Goal: Task Accomplishment & Management: Manage account settings

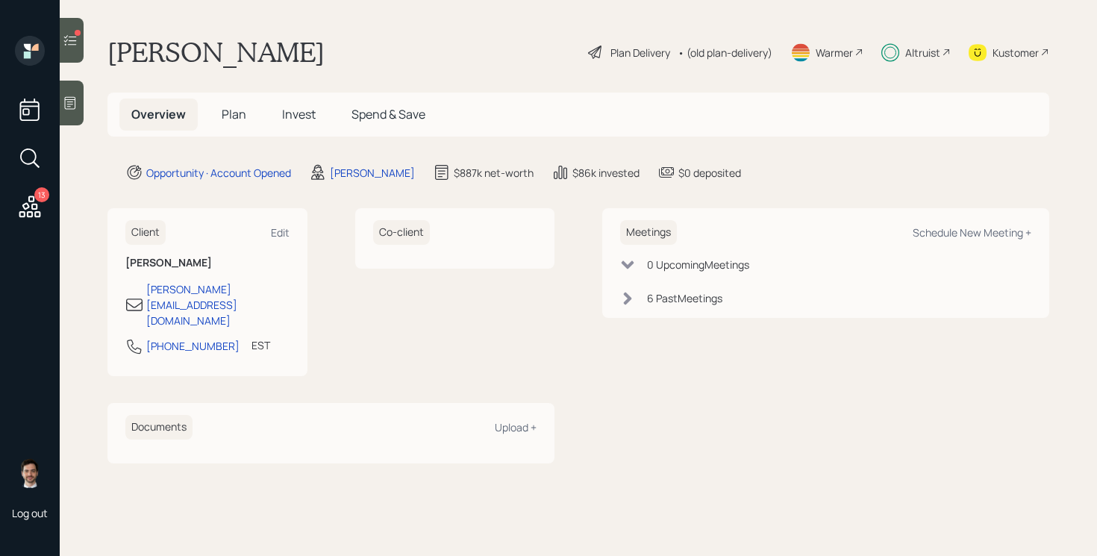
click at [48, 257] on div "13 Log out" at bounding box center [30, 278] width 60 height 556
click at [31, 209] on icon at bounding box center [29, 206] width 27 height 27
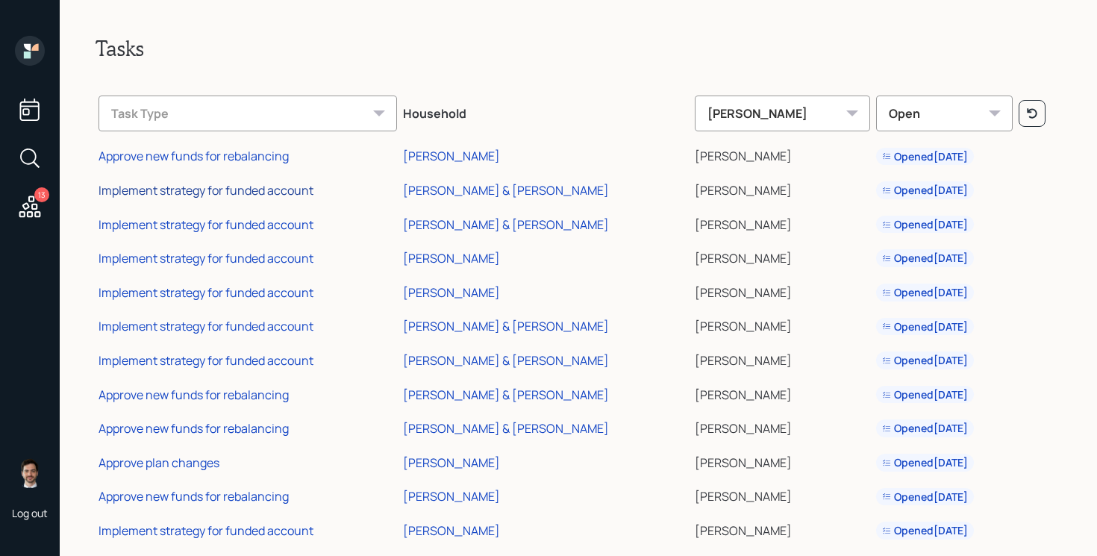
click at [156, 184] on div "Implement strategy for funded account" at bounding box center [205, 190] width 215 height 16
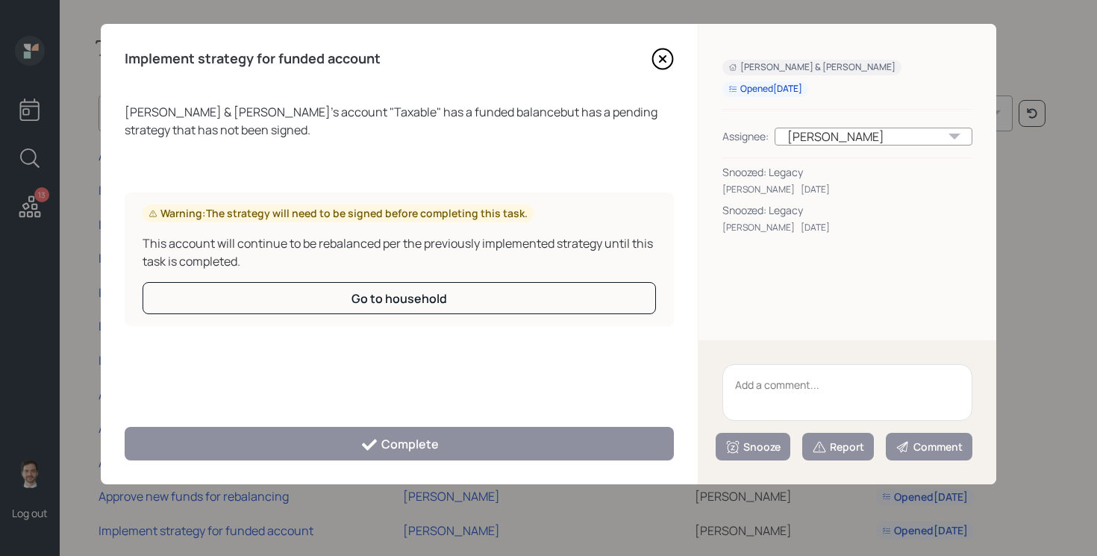
click at [785, 391] on textarea at bounding box center [847, 392] width 250 height 57
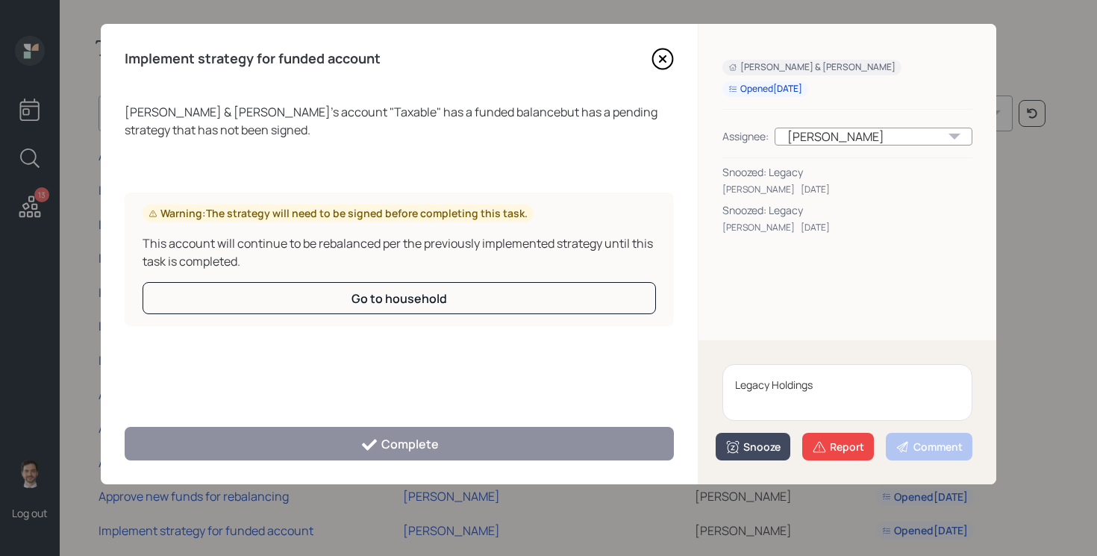
type textarea "Legacy Holdings"
click at [776, 455] on button "Snooze" at bounding box center [752, 447] width 75 height 28
click at [859, 320] on div "Stephanie & Greg Hall Opened Aug 8, 2025 Assignee: Jonah Coleman Snoozed: Legac…" at bounding box center [847, 182] width 298 height 316
click at [760, 454] on button "Snooze" at bounding box center [752, 447] width 75 height 28
click at [747, 422] on button "2 weeks" at bounding box center [752, 414] width 73 height 29
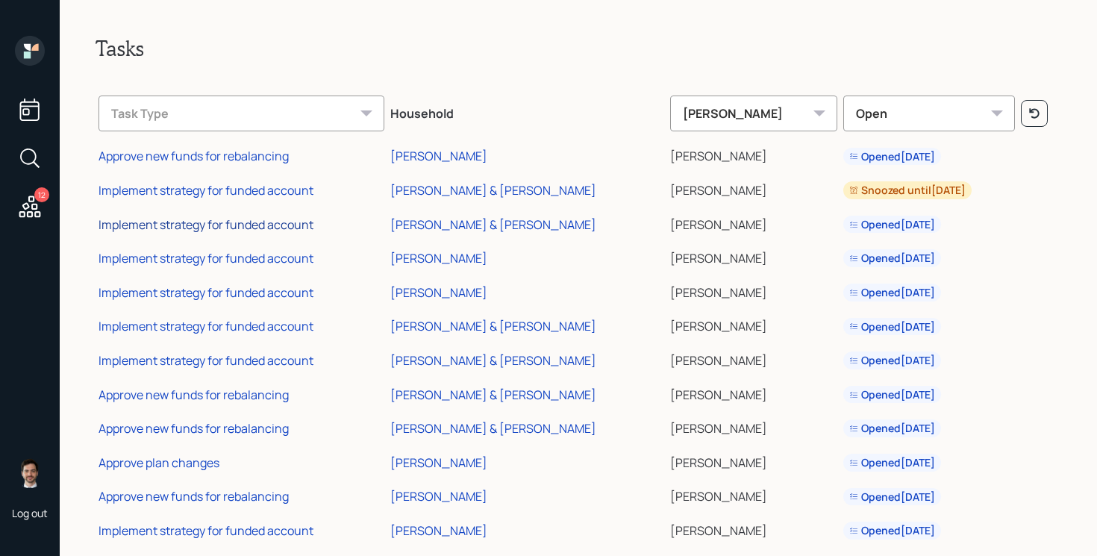
click at [216, 220] on div "Implement strategy for funded account" at bounding box center [205, 224] width 215 height 16
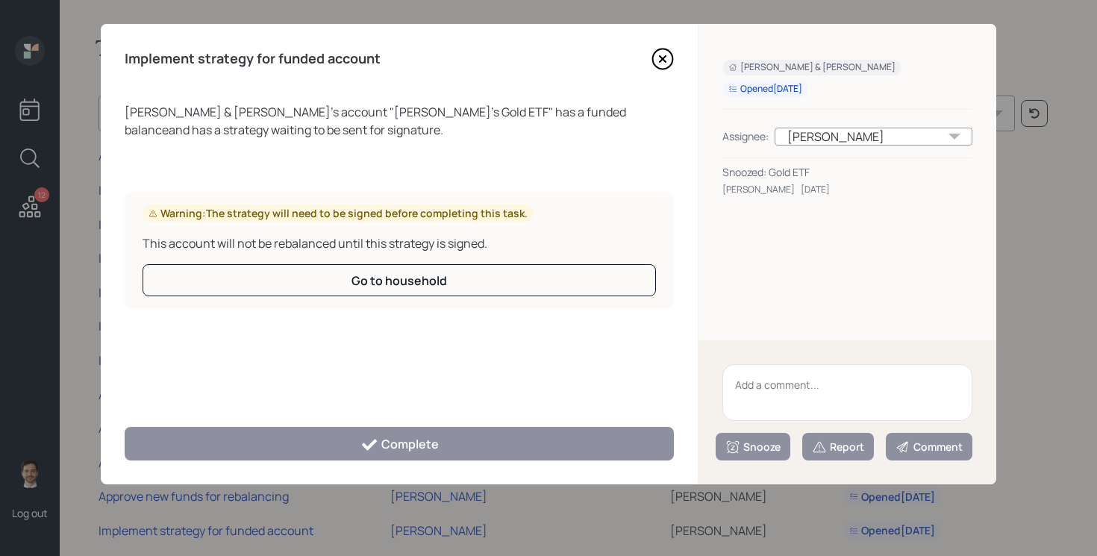
click at [815, 386] on textarea at bounding box center [847, 392] width 250 height 57
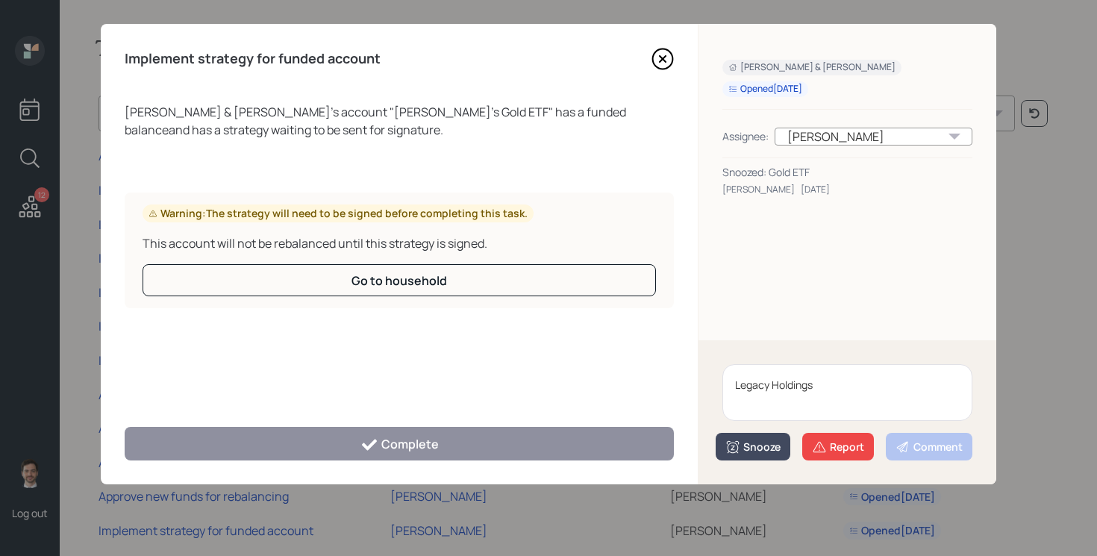
type textarea "Legacy Holdings"
click at [765, 438] on button "Snooze" at bounding box center [752, 447] width 75 height 28
click at [754, 418] on button "2 weeks" at bounding box center [752, 414] width 73 height 29
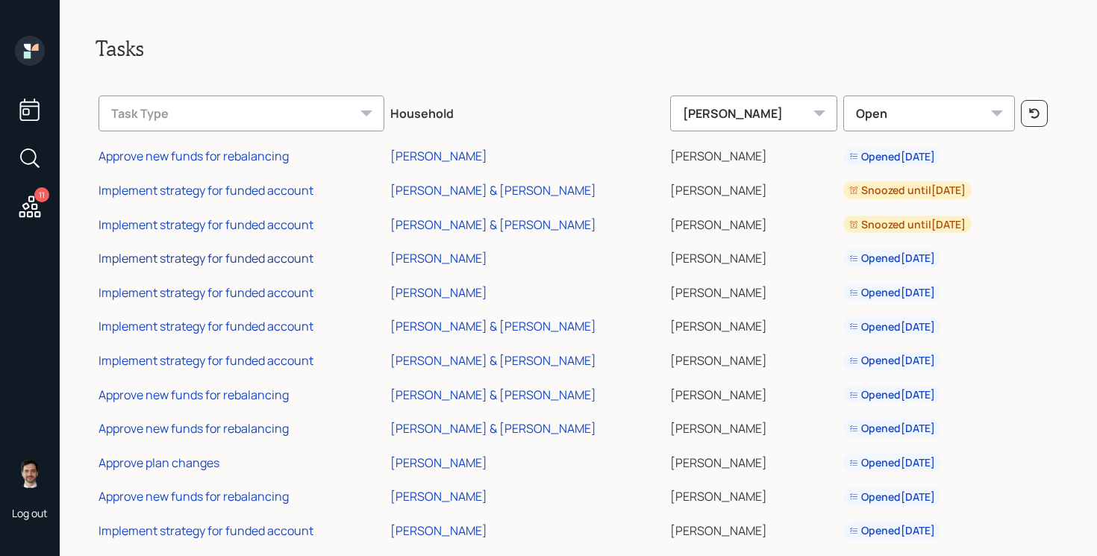
click at [278, 256] on div "Implement strategy for funded account" at bounding box center [205, 258] width 215 height 16
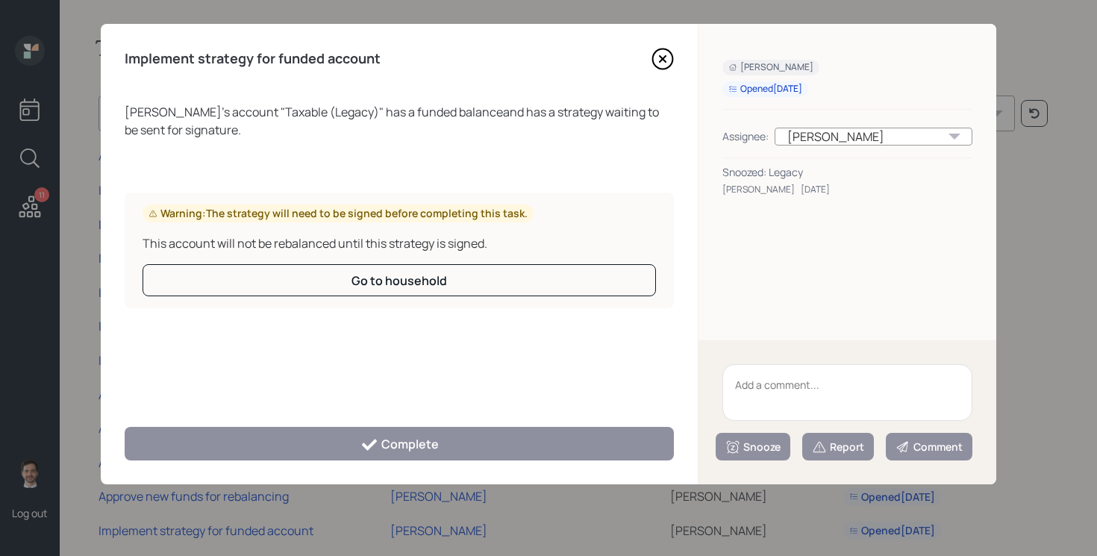
click at [801, 401] on textarea at bounding box center [847, 392] width 250 height 57
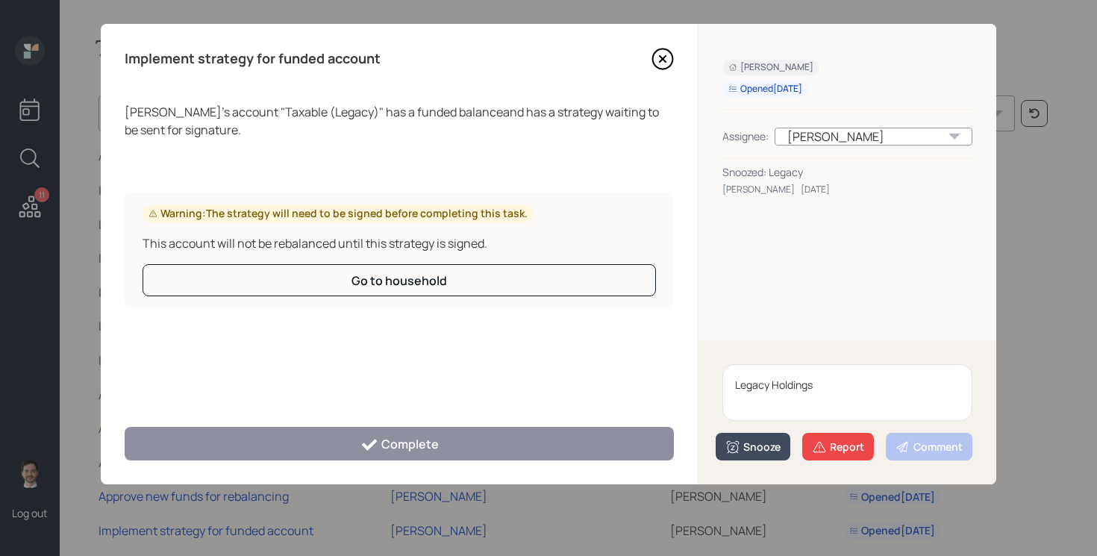
type textarea "Legacy Holdings"
click at [745, 451] on div "Snooze" at bounding box center [752, 446] width 55 height 15
click at [737, 422] on button "2 weeks" at bounding box center [752, 414] width 73 height 29
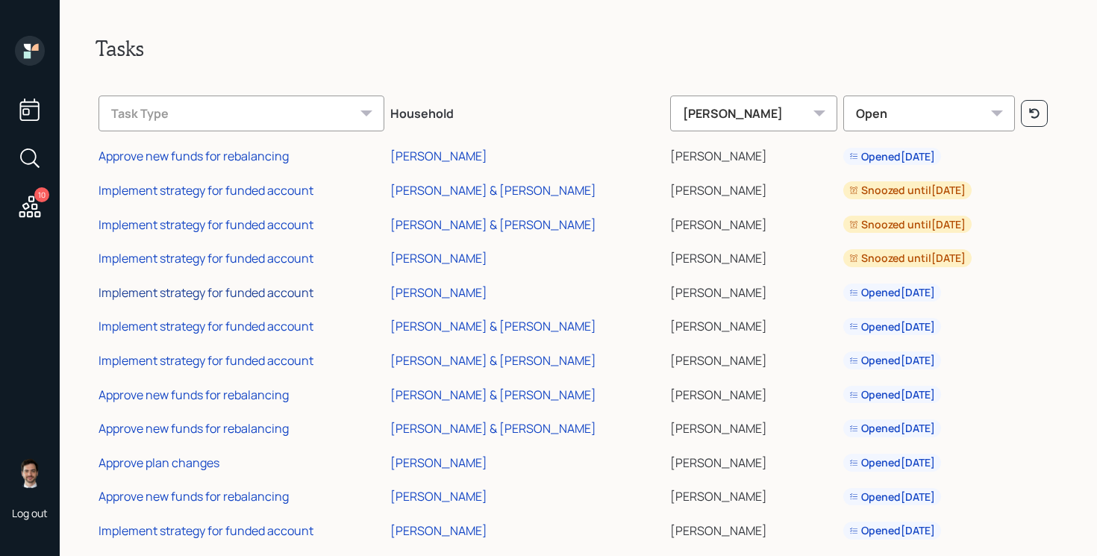
click at [233, 291] on div "Implement strategy for funded account" at bounding box center [205, 292] width 215 height 16
click at [233, 291] on div "10 Log out Tasks Task Type Household Jonah Coleman Open Approve new funds for r…" at bounding box center [548, 278] width 1097 height 556
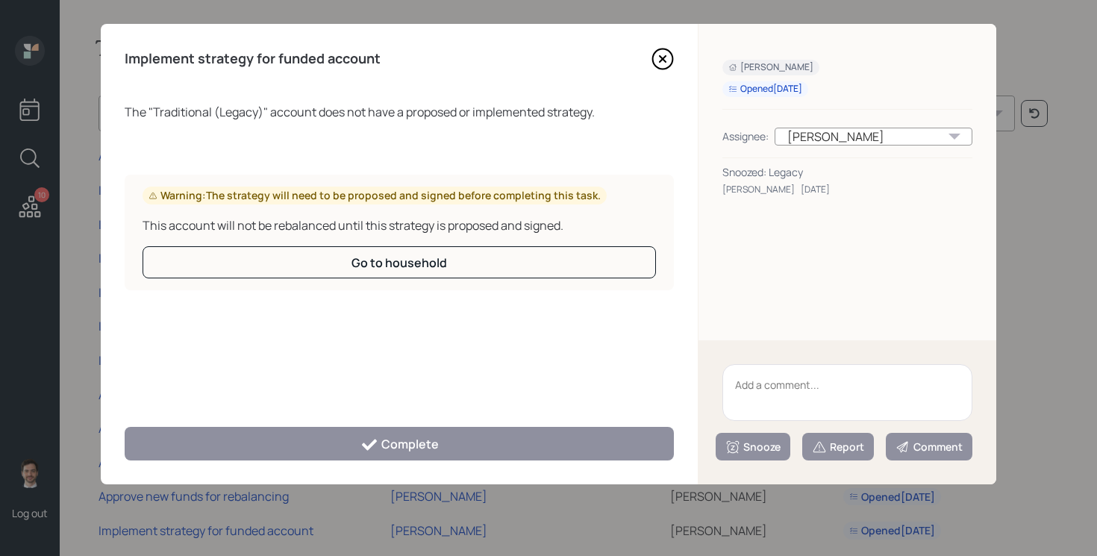
click at [959, 407] on textarea at bounding box center [847, 392] width 250 height 57
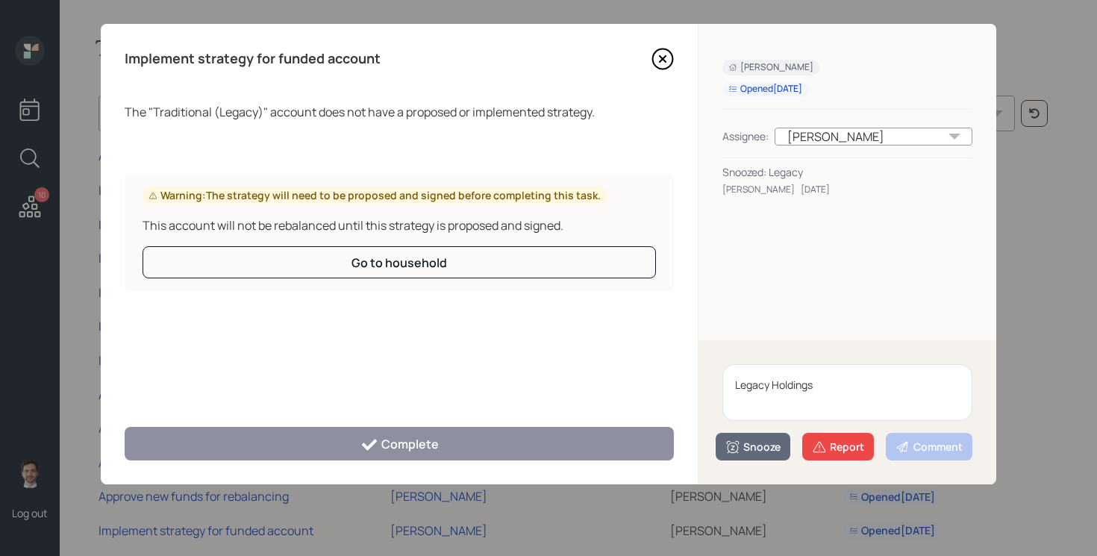
type textarea "Legacy Holdings"
click at [760, 446] on div "Snooze" at bounding box center [752, 446] width 55 height 15
click at [747, 418] on button "2 weeks" at bounding box center [752, 414] width 73 height 29
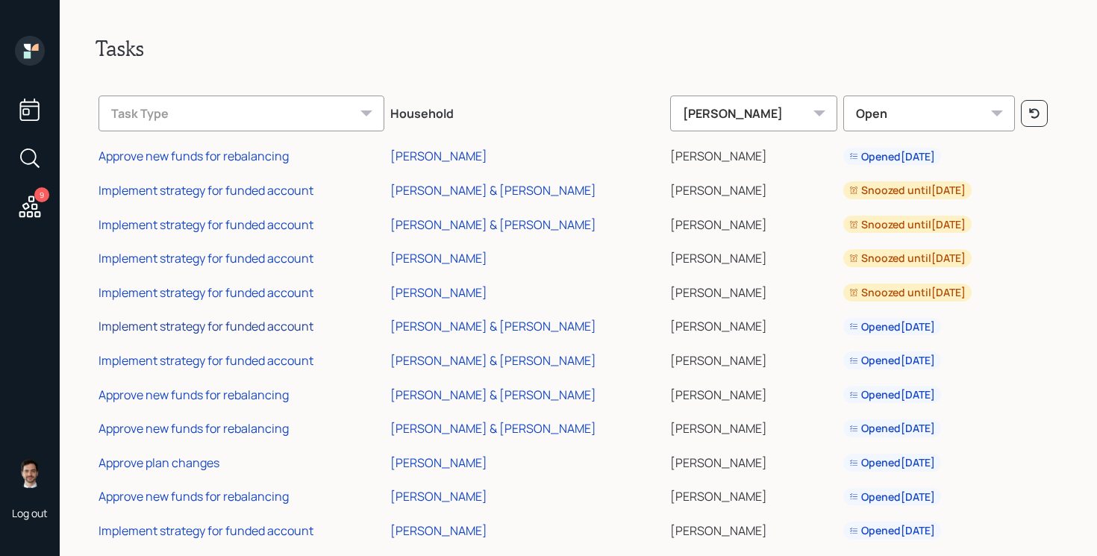
click at [198, 323] on div "Implement strategy for funded account" at bounding box center [205, 326] width 215 height 16
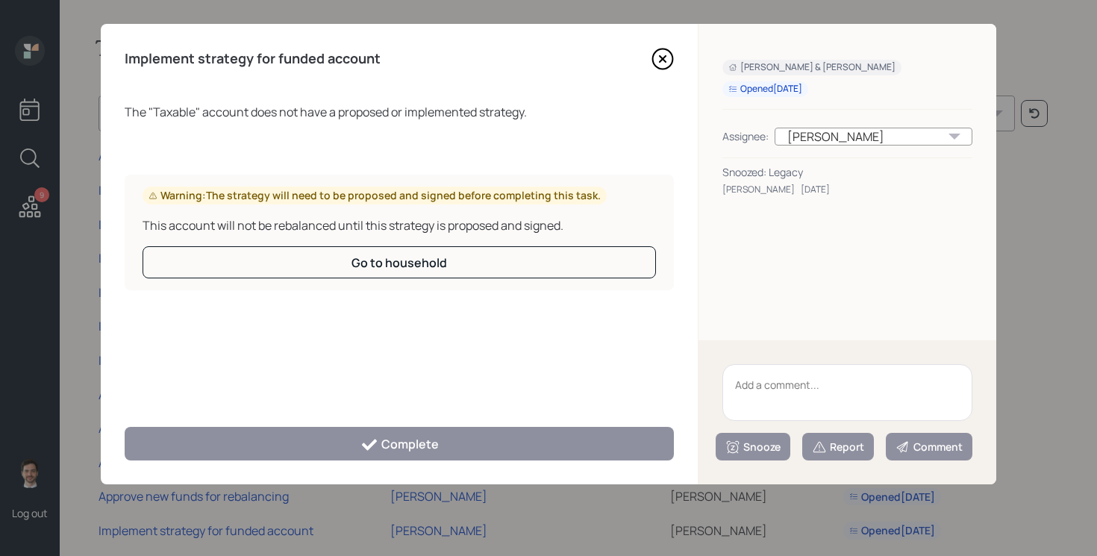
click at [774, 383] on textarea at bounding box center [847, 392] width 250 height 57
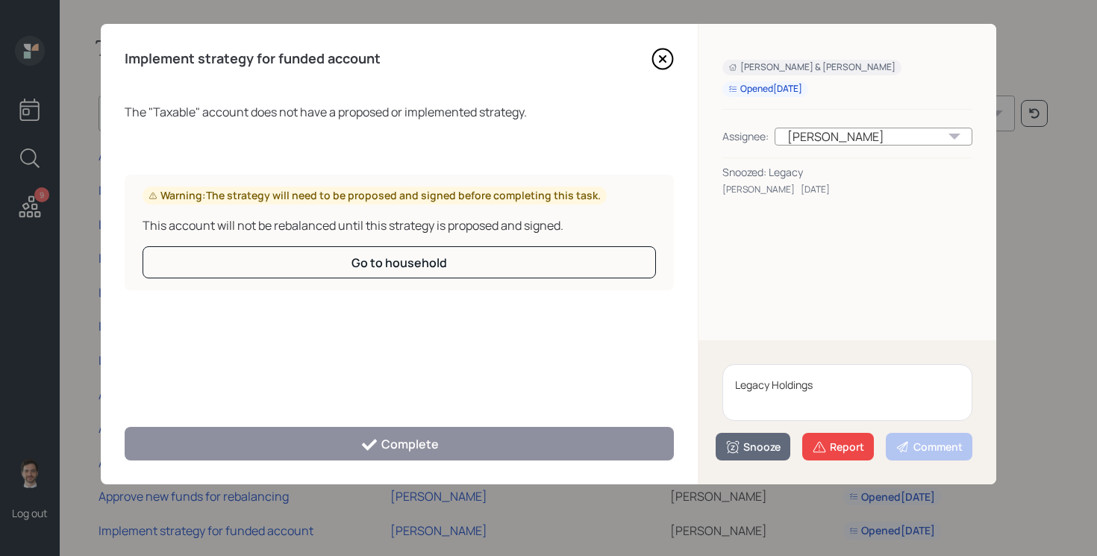
type textarea "Legacy Holdings"
click at [760, 445] on div "Snooze" at bounding box center [752, 446] width 55 height 15
click at [754, 415] on button "2 weeks" at bounding box center [752, 414] width 73 height 29
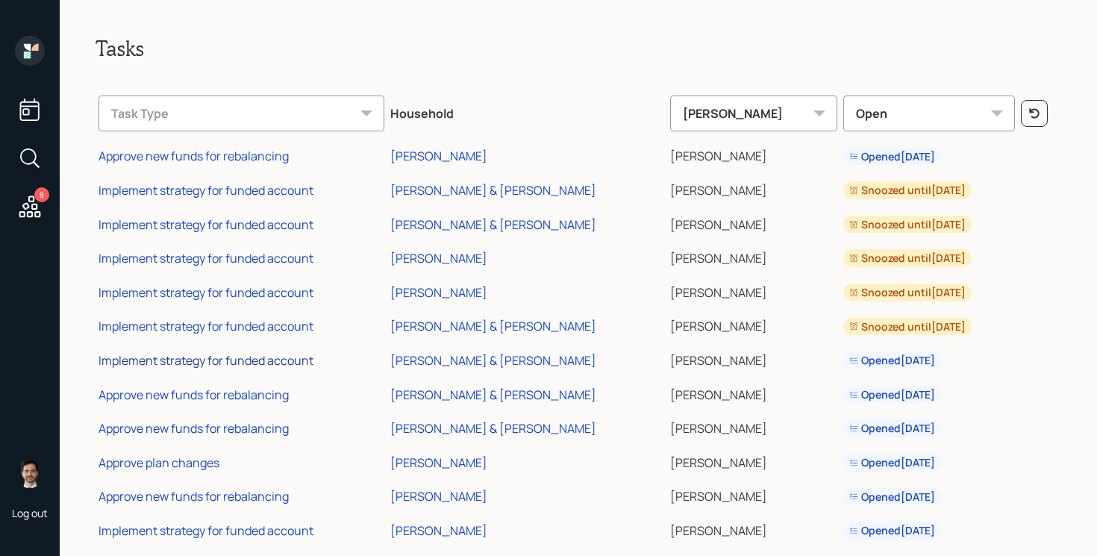
click at [248, 363] on div "Implement strategy for funded account" at bounding box center [205, 360] width 215 height 16
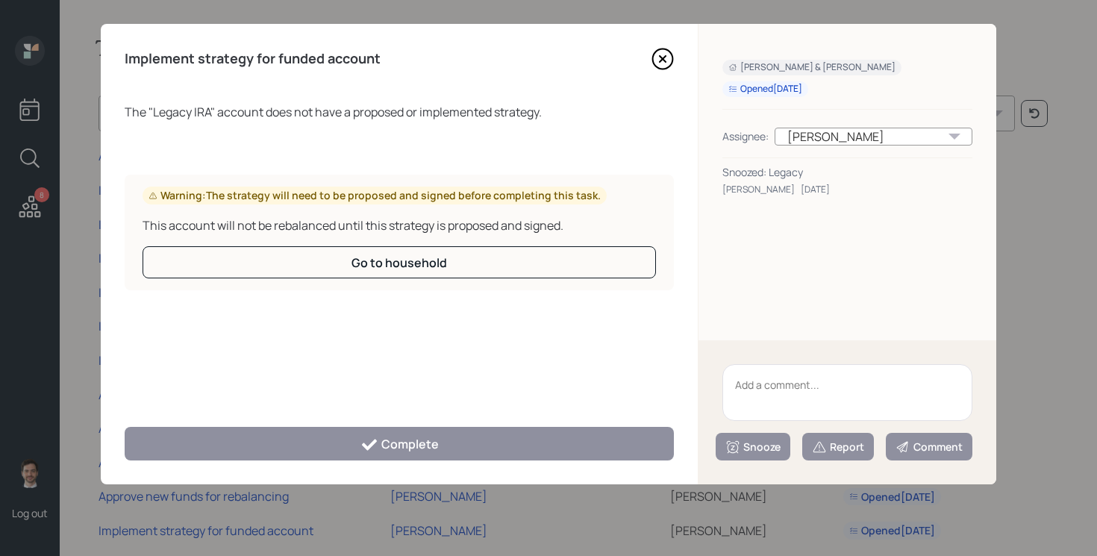
click at [807, 392] on textarea at bounding box center [847, 392] width 250 height 57
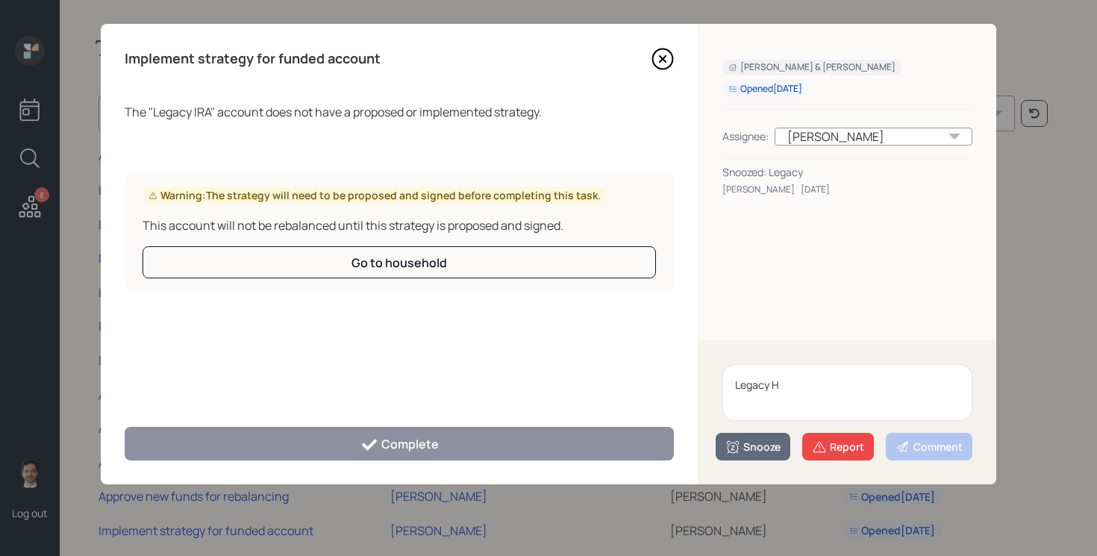
type textarea "Legacy H"
click at [663, 58] on icon at bounding box center [663, 59] width 6 height 6
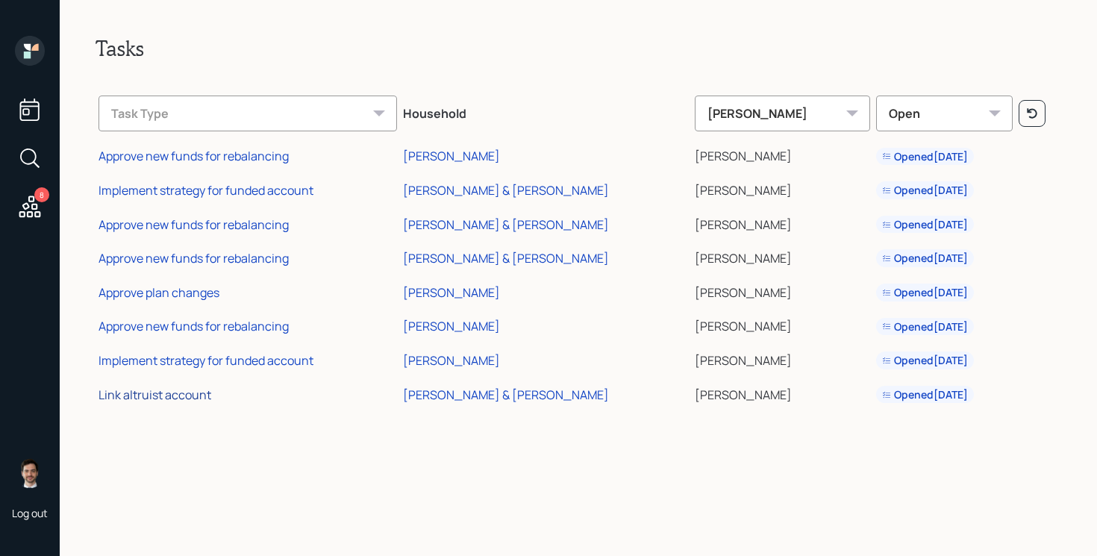
click at [175, 394] on div "Link altruist account" at bounding box center [154, 394] width 113 height 16
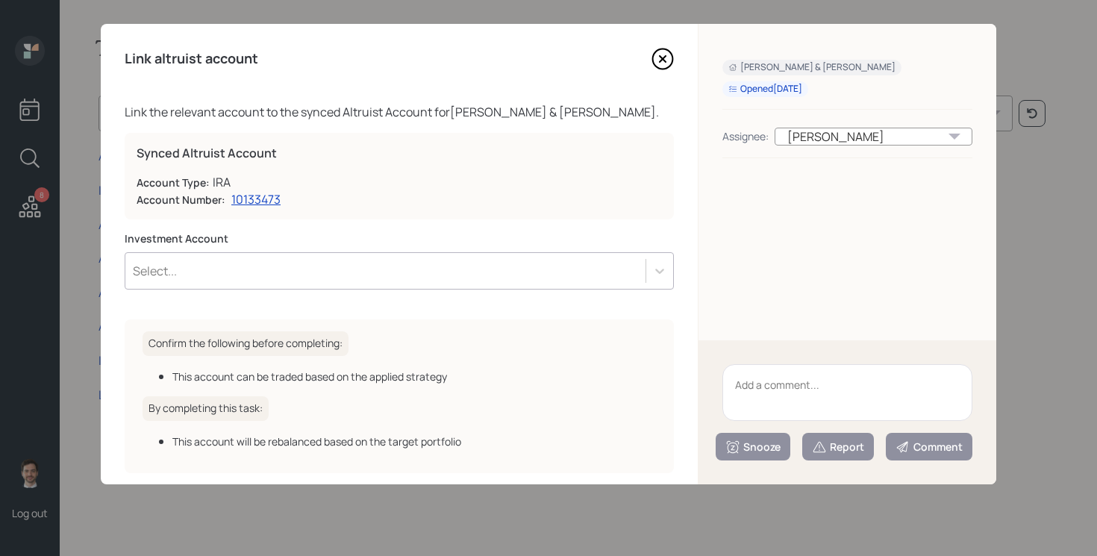
click at [426, 281] on div "Select..." at bounding box center [385, 270] width 520 height 25
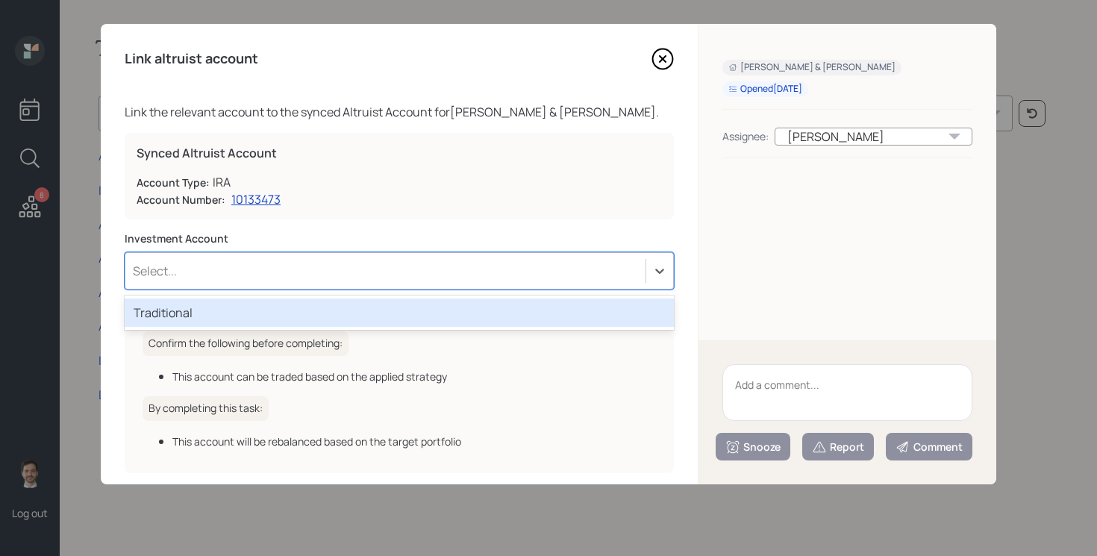
click at [420, 312] on div "Traditional" at bounding box center [399, 312] width 549 height 28
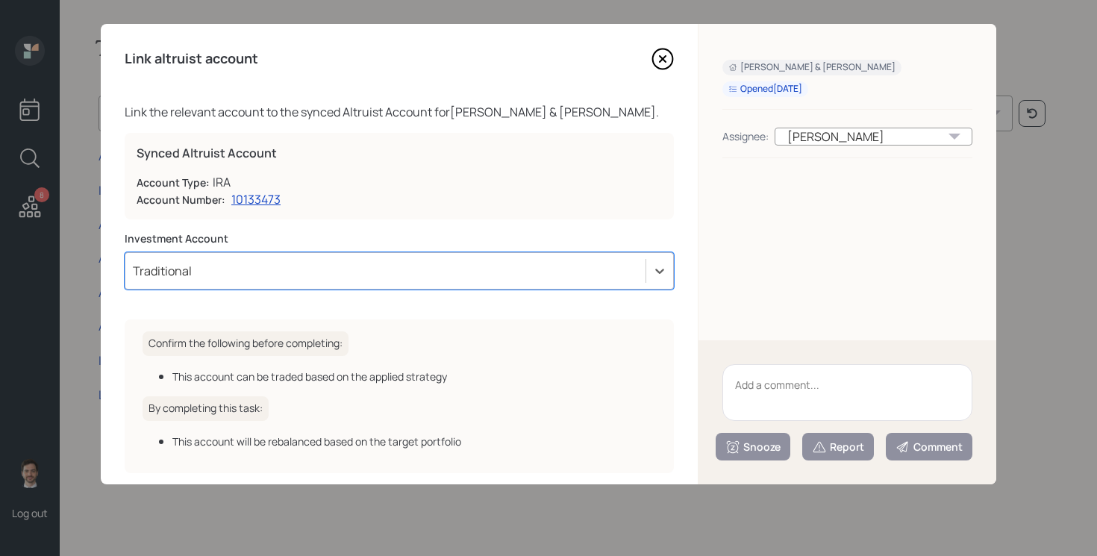
scroll to position [64, 0]
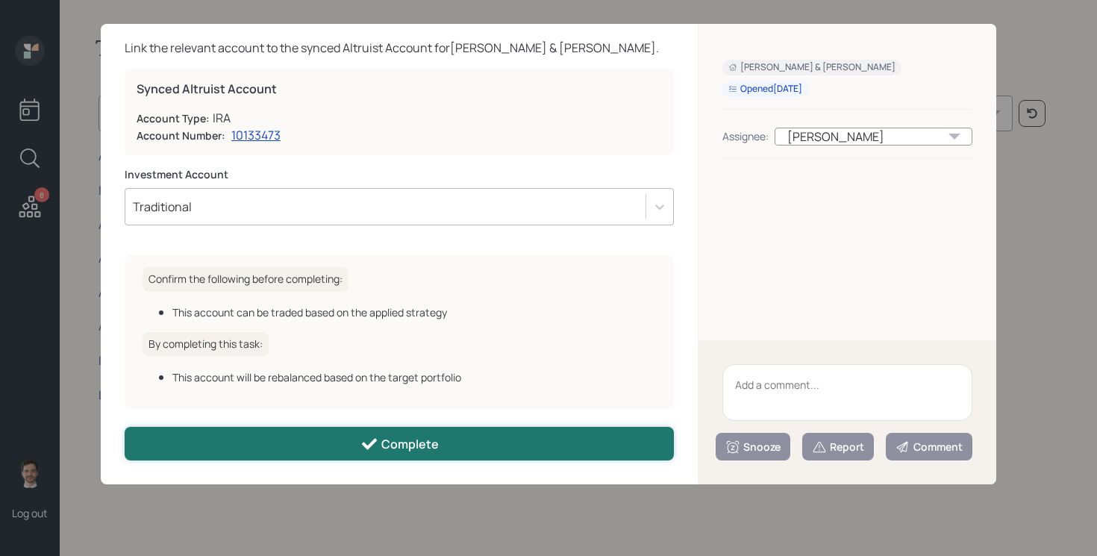
click at [374, 444] on icon at bounding box center [369, 444] width 18 height 18
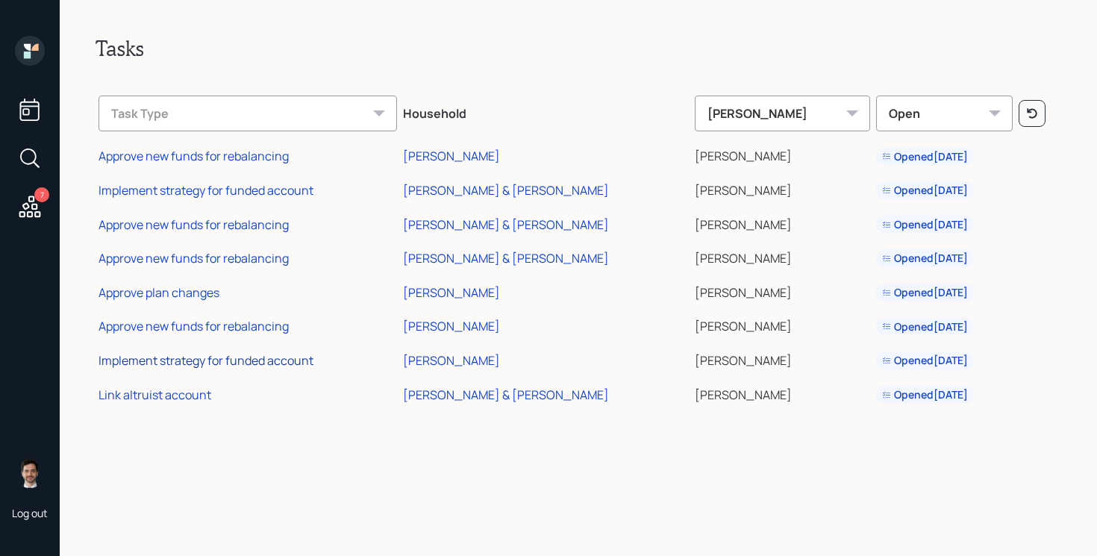
click at [184, 360] on div "Implement strategy for funded account" at bounding box center [205, 360] width 215 height 16
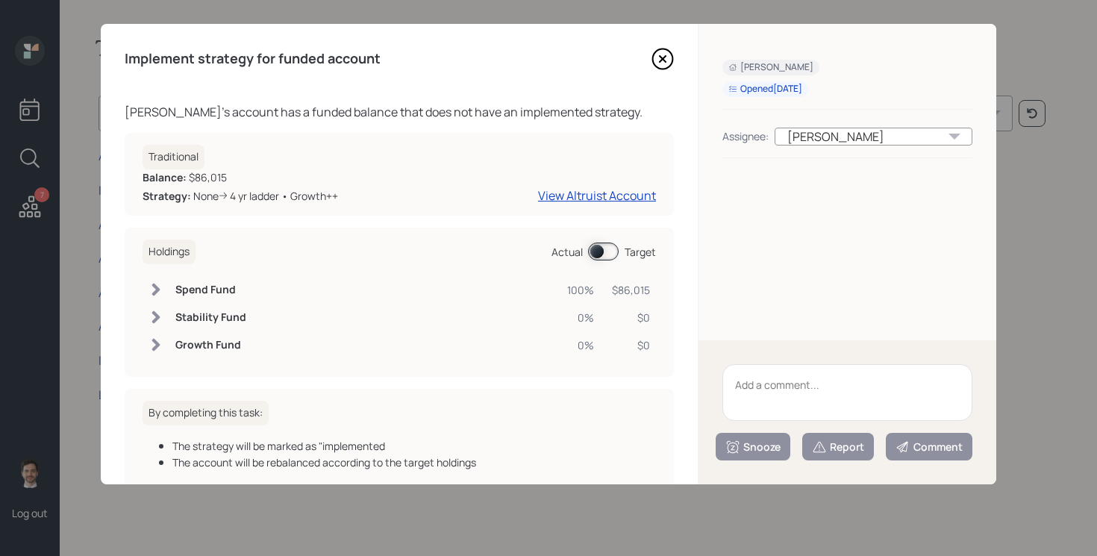
scroll to position [85, 0]
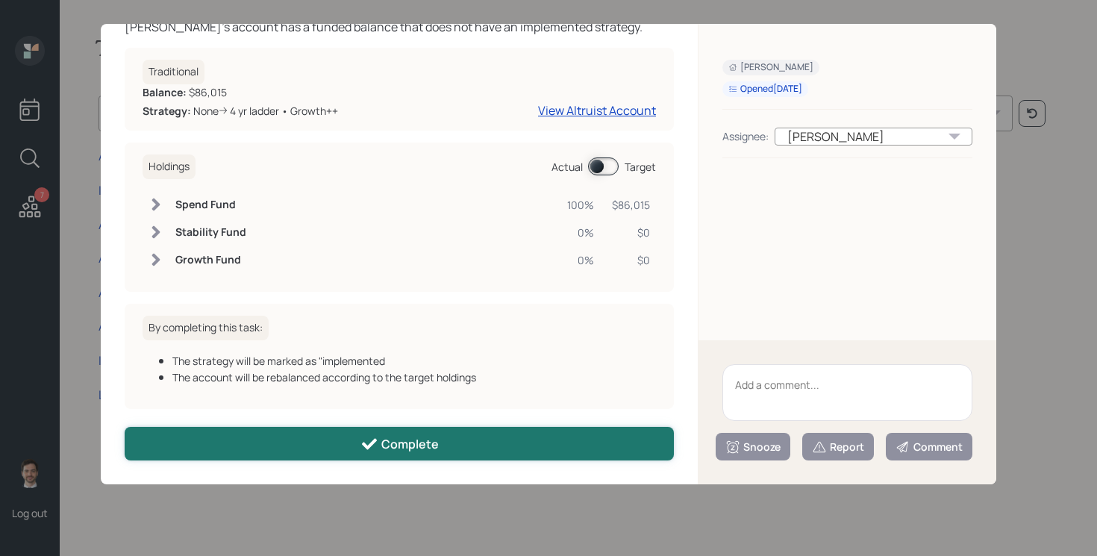
click at [366, 445] on icon at bounding box center [369, 444] width 15 height 11
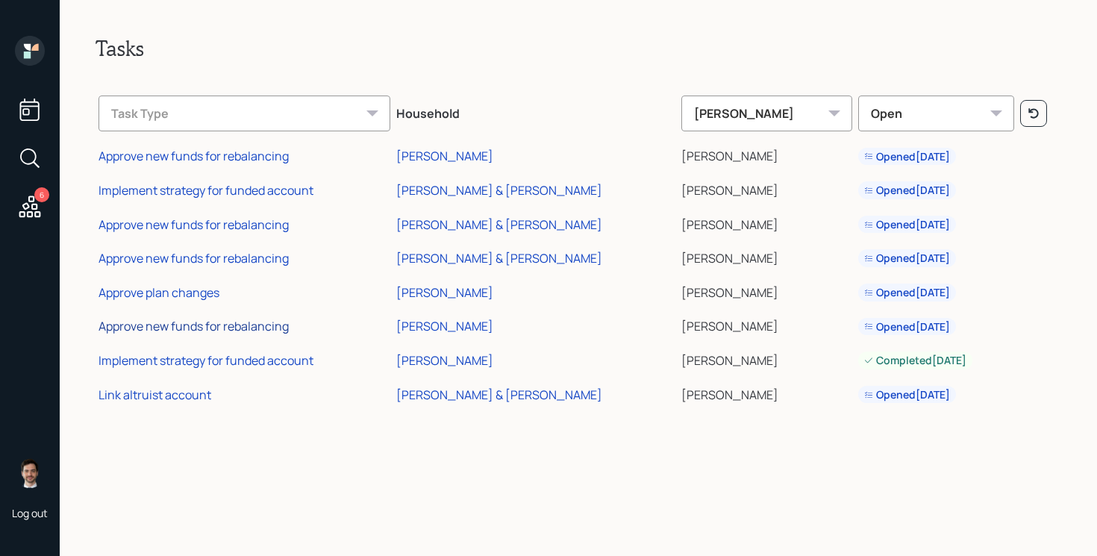
click at [238, 326] on div "Approve new funds for rebalancing" at bounding box center [193, 326] width 190 height 16
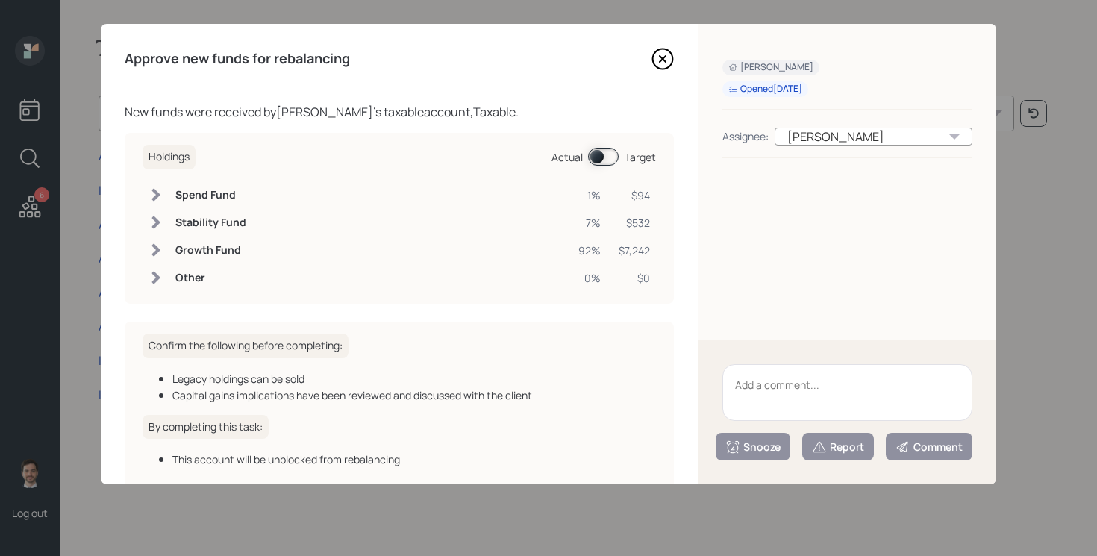
scroll to position [83, 0]
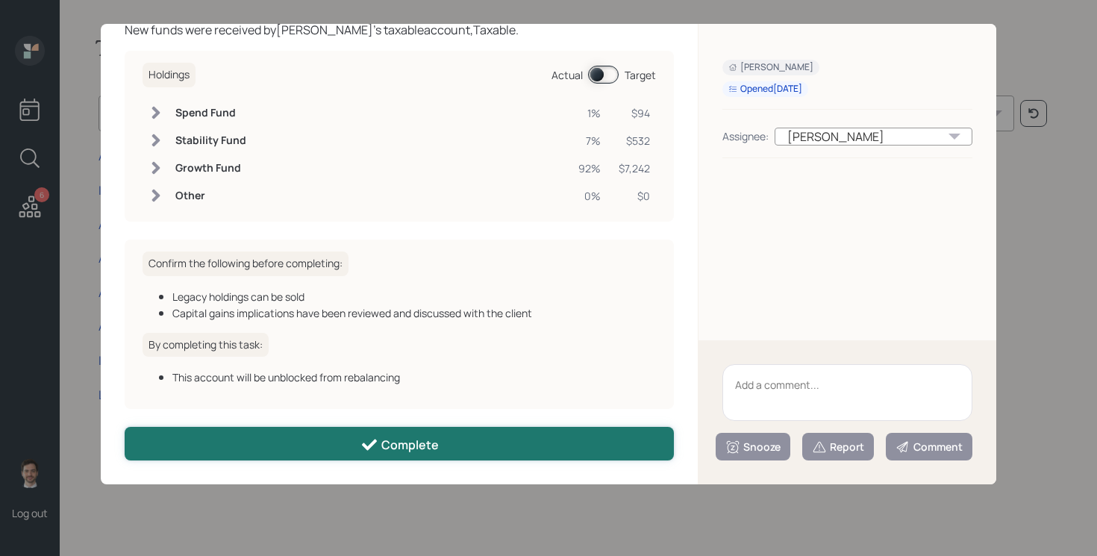
click at [318, 453] on button "Complete" at bounding box center [399, 444] width 549 height 34
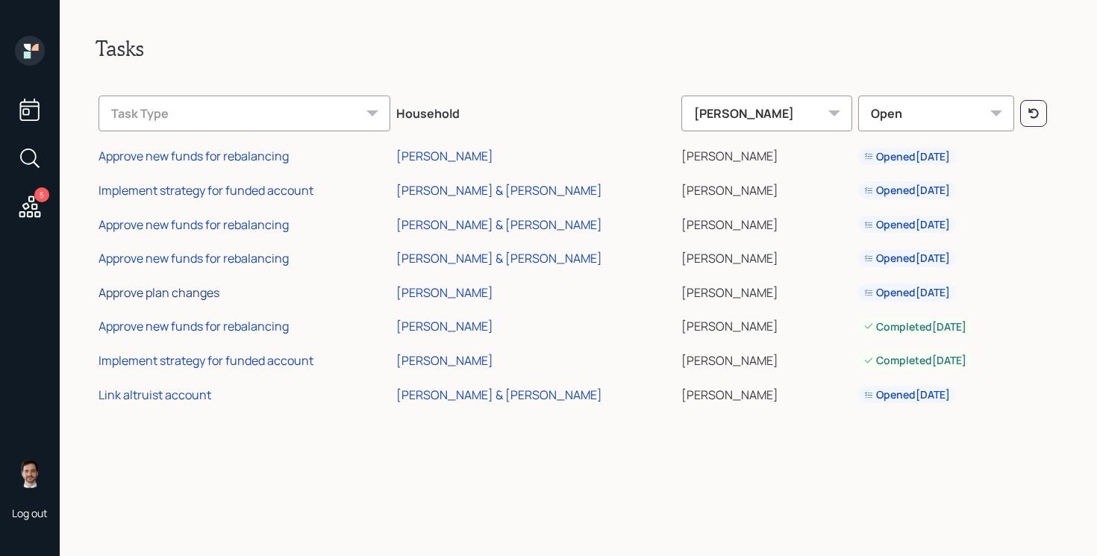
click at [213, 297] on div "Approve plan changes" at bounding box center [158, 292] width 121 height 16
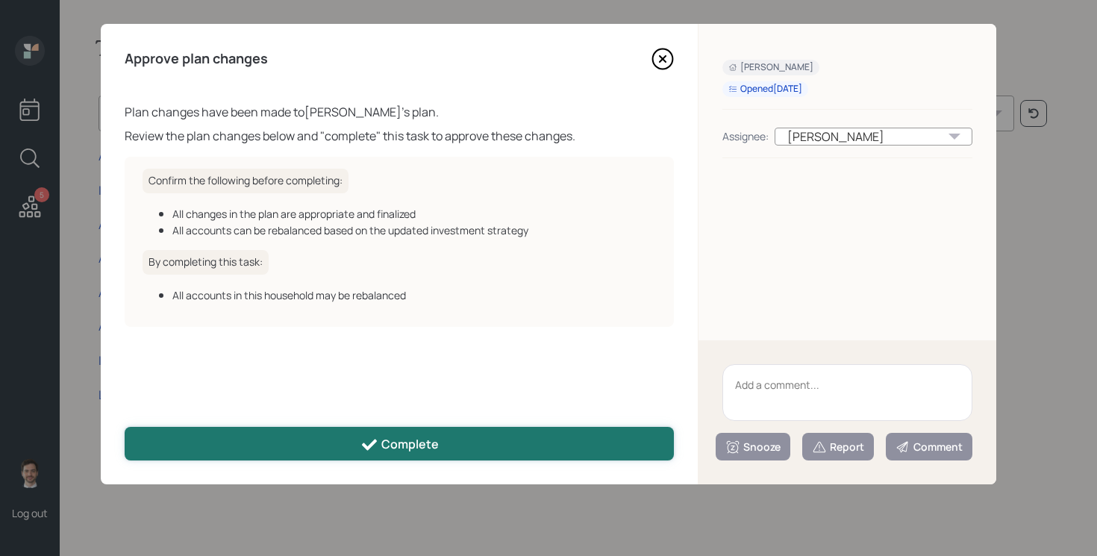
click at [430, 439] on div "Complete" at bounding box center [399, 445] width 78 height 18
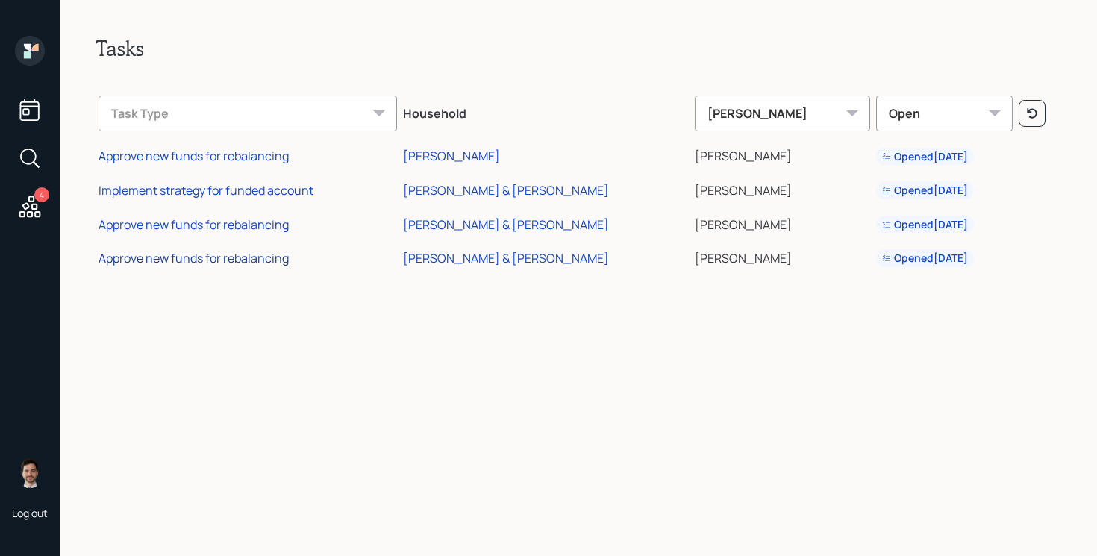
click at [210, 256] on div "Approve new funds for rebalancing" at bounding box center [193, 258] width 190 height 16
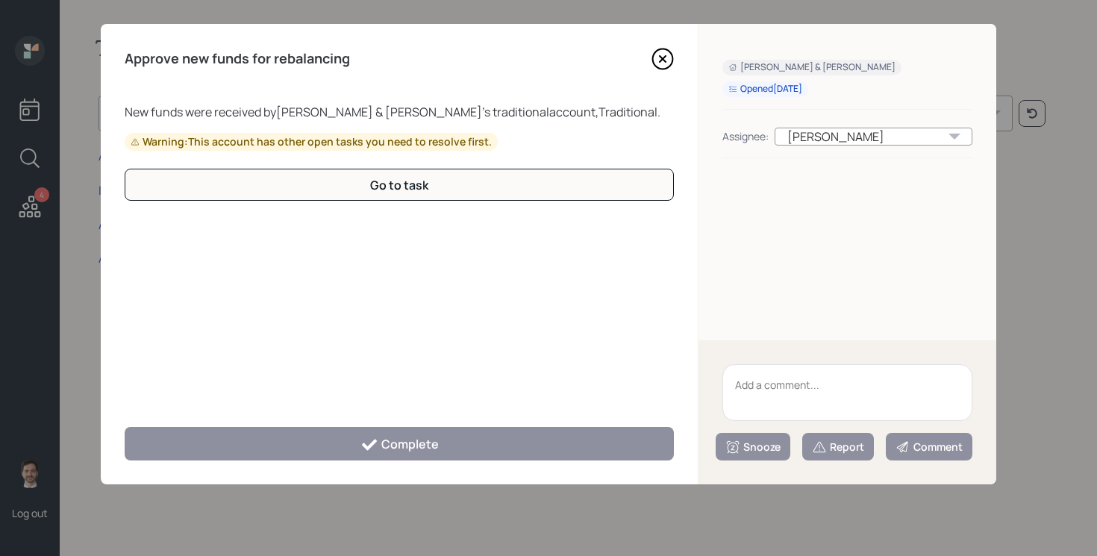
click at [674, 50] on div "Approve new funds for rebalancing New funds were received by Julie & Dana Shoes…" at bounding box center [399, 254] width 597 height 460
click at [666, 54] on icon at bounding box center [662, 59] width 22 height 22
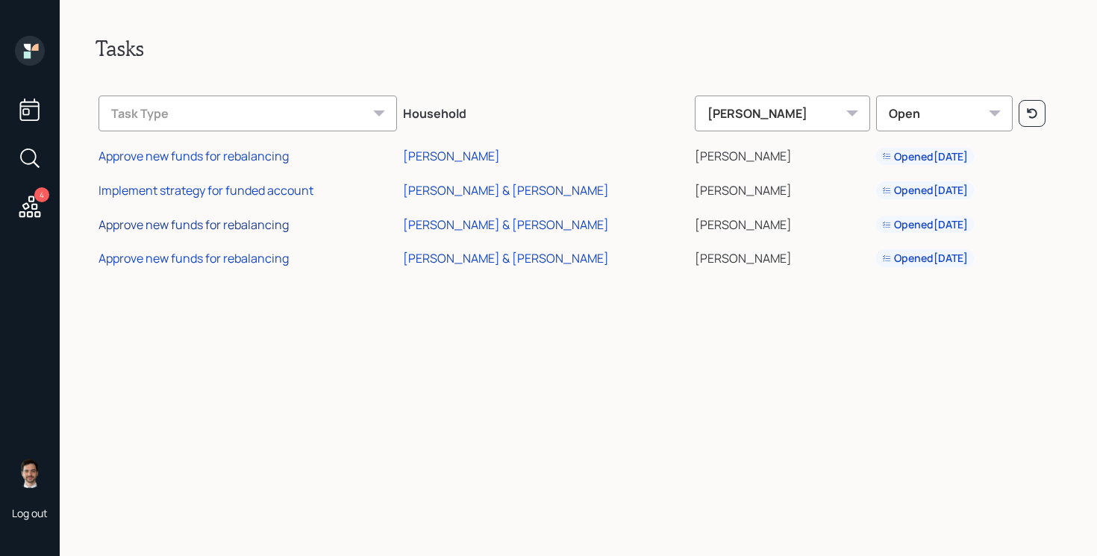
click at [254, 224] on div "Approve new funds for rebalancing" at bounding box center [193, 224] width 190 height 16
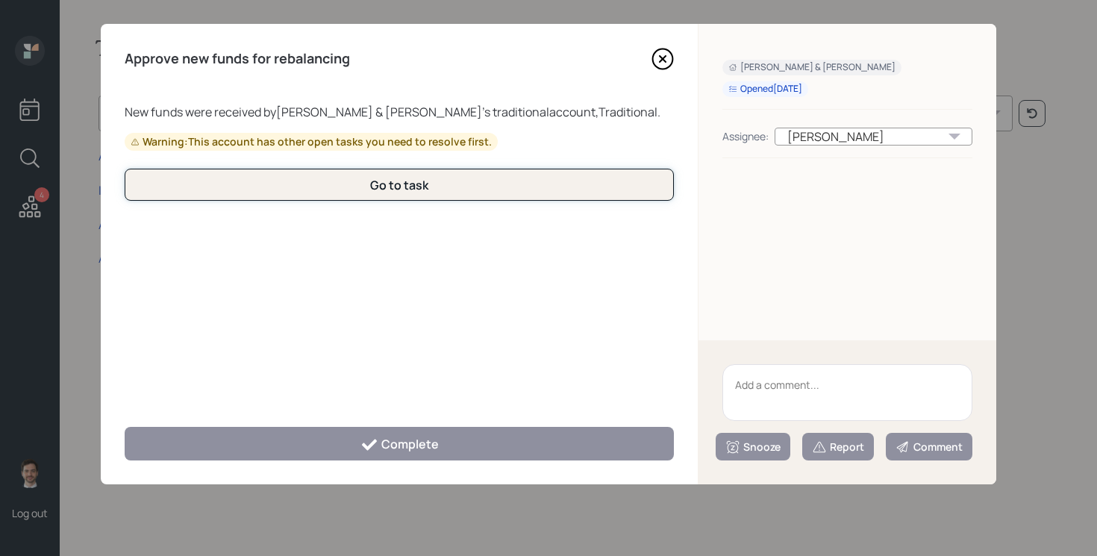
click at [406, 190] on div "Go to task" at bounding box center [399, 185] width 58 height 16
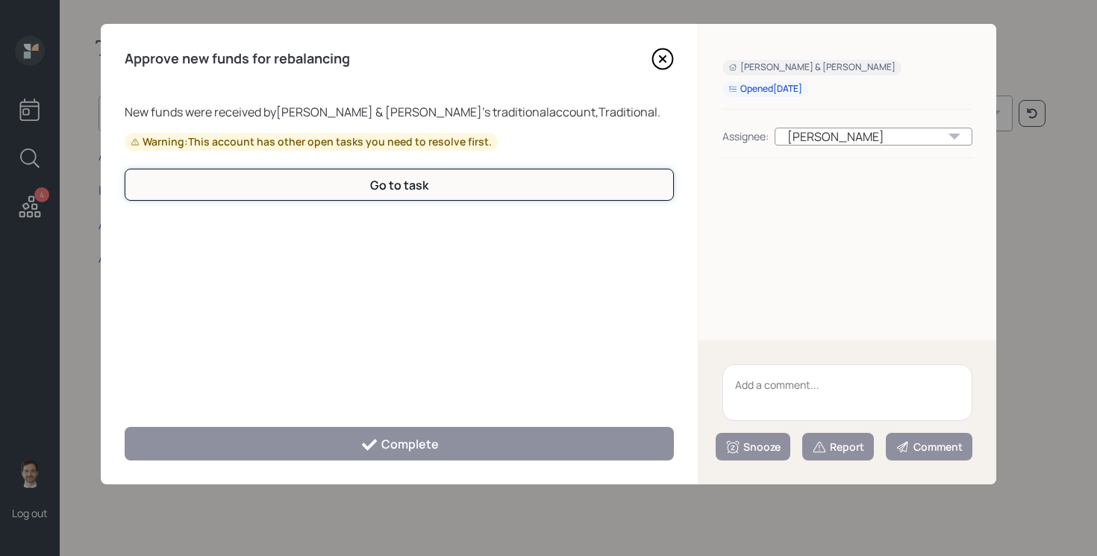
click at [406, 190] on div "Go to task" at bounding box center [399, 185] width 58 height 16
click at [654, 64] on icon at bounding box center [662, 59] width 22 height 22
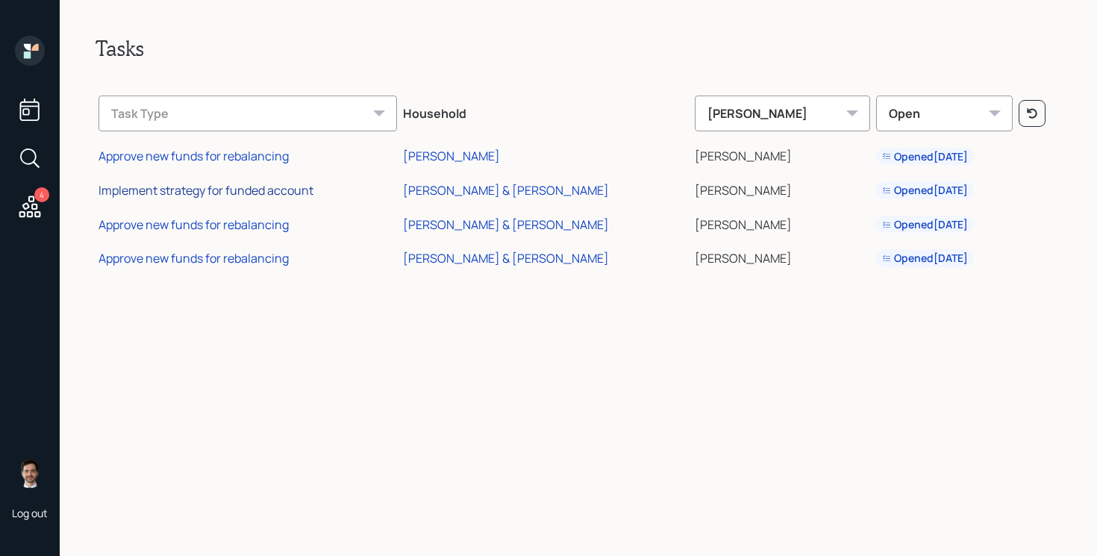
click at [231, 192] on div "Implement strategy for funded account" at bounding box center [205, 190] width 215 height 16
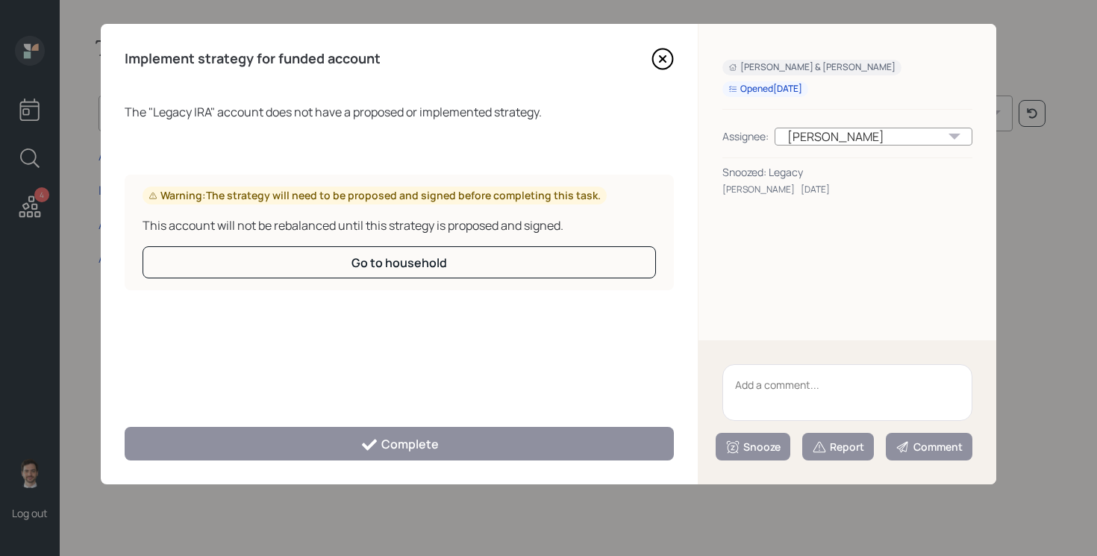
click at [807, 395] on textarea at bounding box center [847, 392] width 250 height 57
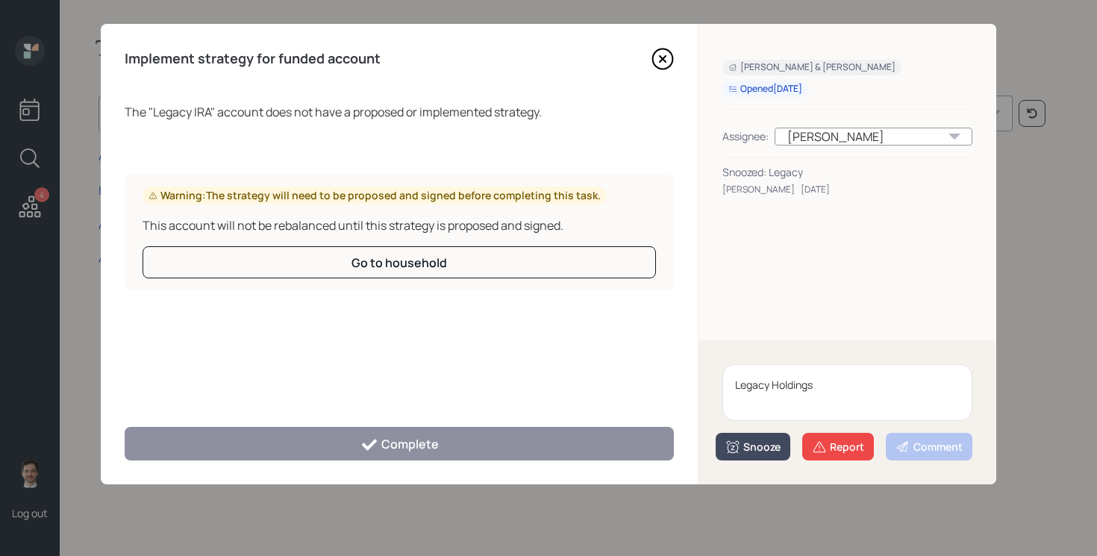
type textarea "Legacy Holdings"
click at [771, 448] on div "Snooze" at bounding box center [752, 446] width 55 height 15
click at [759, 419] on button "2 weeks" at bounding box center [752, 414] width 73 height 29
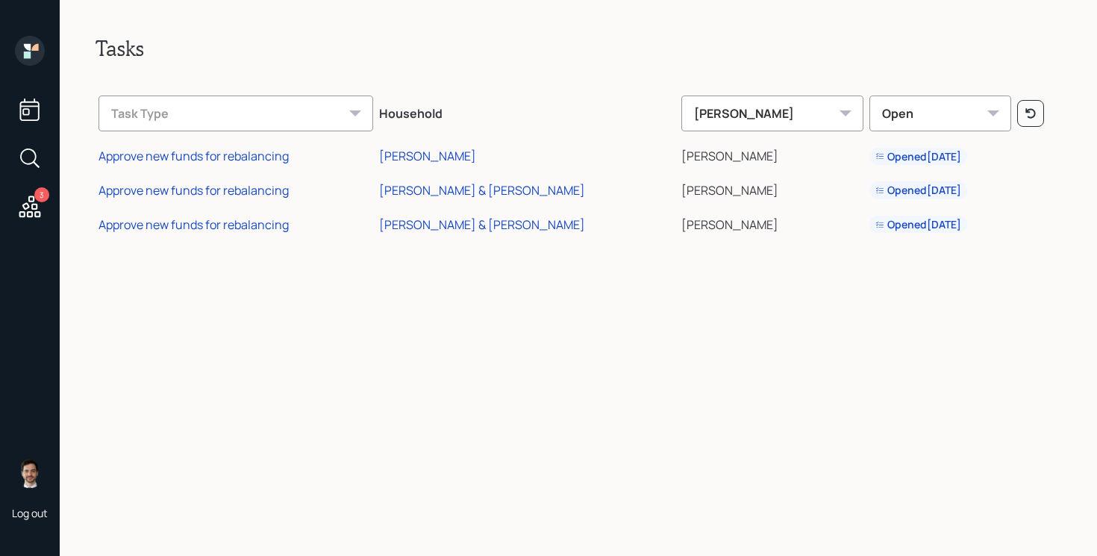
click at [492, 201] on td "[PERSON_NAME] & [PERSON_NAME]" at bounding box center [527, 188] width 303 height 34
click at [492, 188] on div "[PERSON_NAME] & [PERSON_NAME]" at bounding box center [482, 190] width 206 height 16
